Goal: Information Seeking & Learning: Learn about a topic

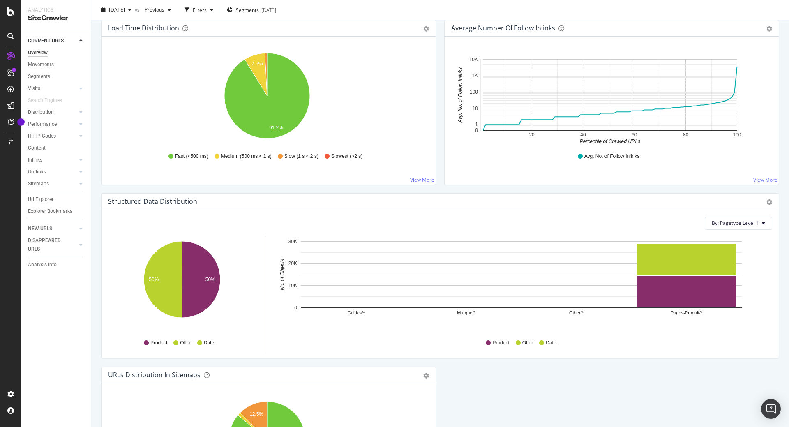
scroll to position [765, 0]
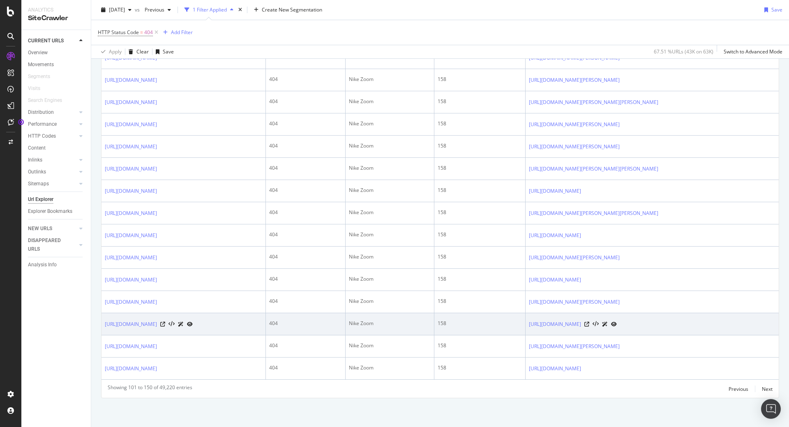
scroll to position [1257, 0]
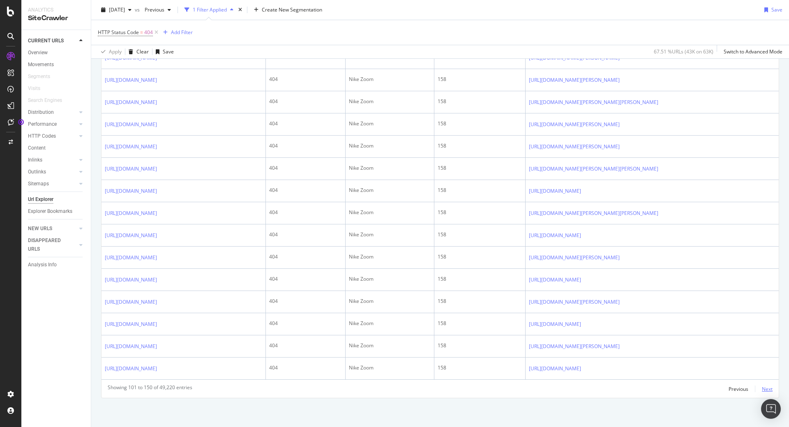
click at [764, 392] on div "Next" at bounding box center [767, 388] width 11 height 7
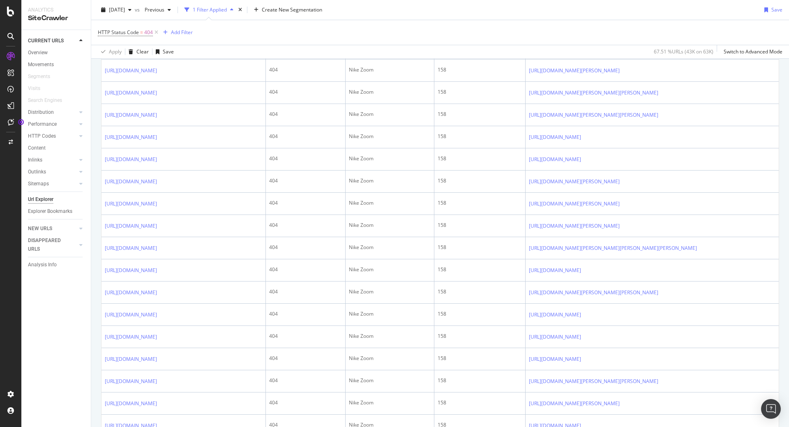
scroll to position [0, 0]
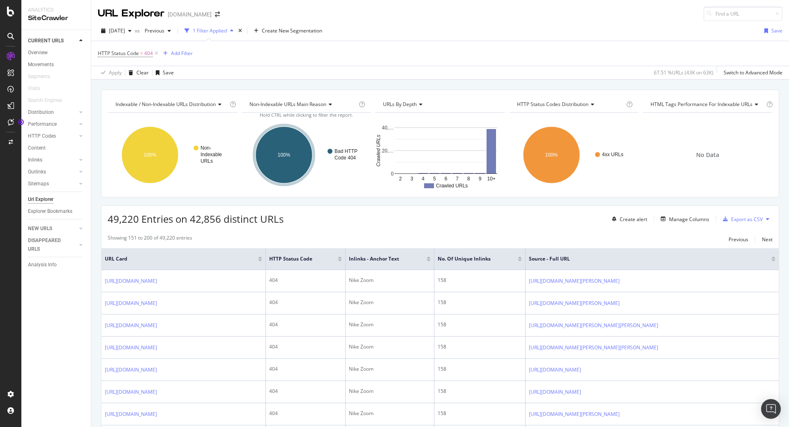
click at [261, 259] on div at bounding box center [260, 260] width 4 height 2
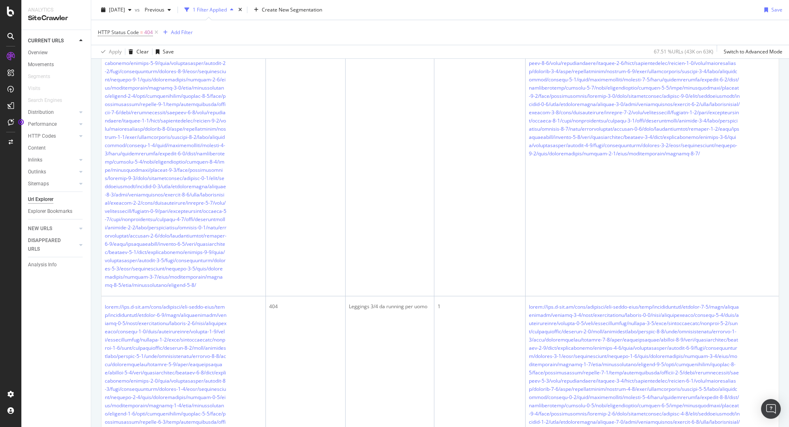
scroll to position [1772, 0]
